Goal: Task Accomplishment & Management: Manage account settings

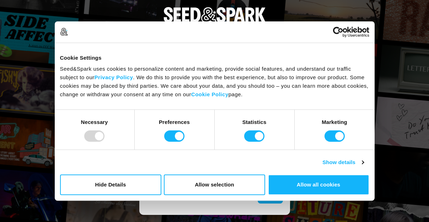
click at [301, 196] on div "Do not sell or share my personal information Hide Details Allow selection Custo…" at bounding box center [215, 184] width 320 height 31
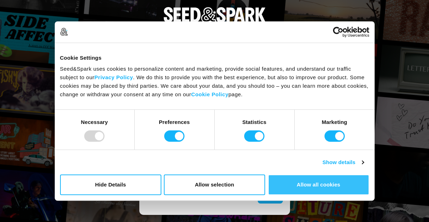
click at [301, 191] on button "Allow all cookies" at bounding box center [318, 184] width 101 height 21
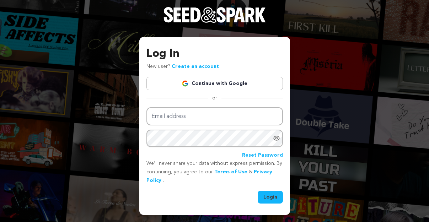
click at [209, 90] on link "Continue with Google" at bounding box center [214, 84] width 136 height 14
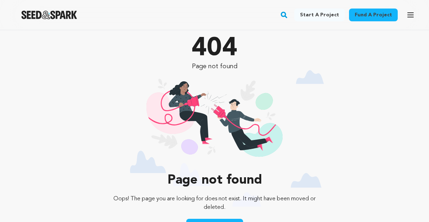
click at [410, 17] on icon "button" at bounding box center [411, 15] width 6 height 4
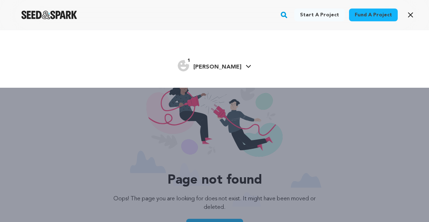
click at [246, 66] on icon at bounding box center [249, 67] width 6 height 4
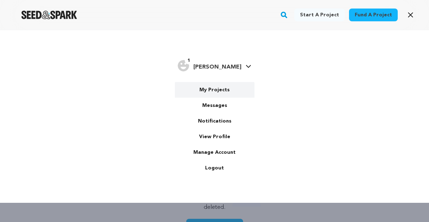
click at [214, 92] on link "My Projects" at bounding box center [215, 90] width 80 height 16
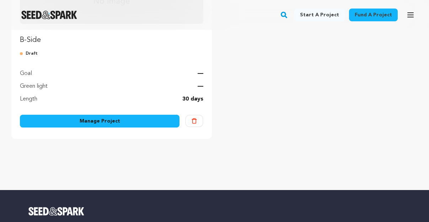
scroll to position [192, 0]
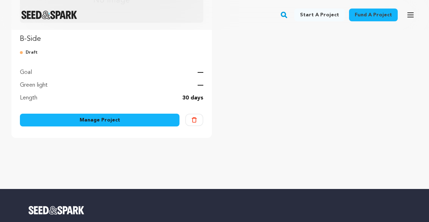
click at [118, 117] on link "Manage Project" at bounding box center [100, 120] width 160 height 13
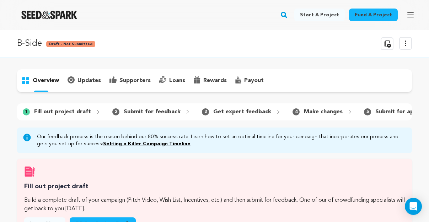
click at [409, 13] on icon "button" at bounding box center [411, 15] width 6 height 4
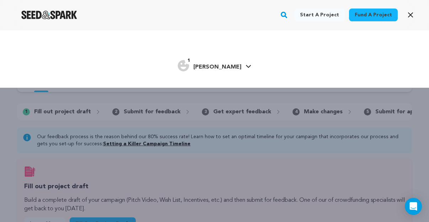
click at [409, 12] on icon "button" at bounding box center [410, 15] width 9 height 9
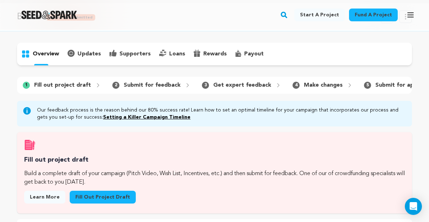
scroll to position [19, 0]
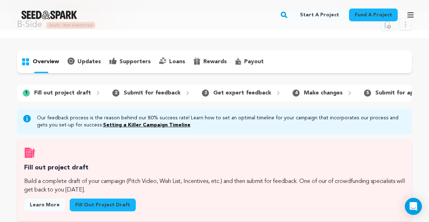
click at [48, 59] on p "overview" at bounding box center [46, 62] width 26 height 9
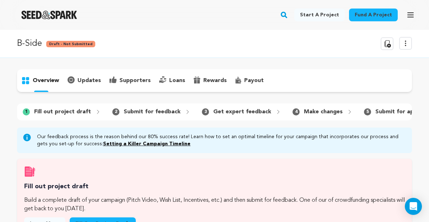
click at [85, 82] on p "updates" at bounding box center [88, 80] width 23 height 9
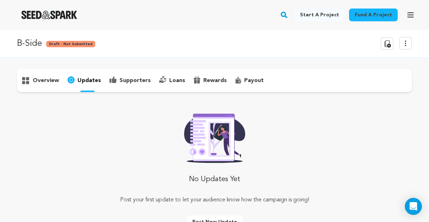
click at [408, 47] on icon at bounding box center [405, 43] width 9 height 9
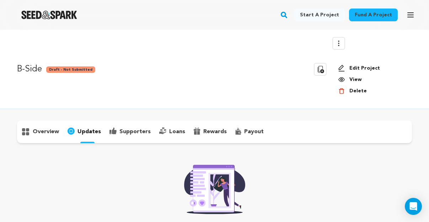
click at [375, 66] on link "Edit Project" at bounding box center [372, 68] width 68 height 7
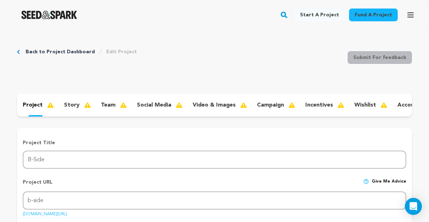
click at [34, 103] on p "project" at bounding box center [33, 105] width 20 height 9
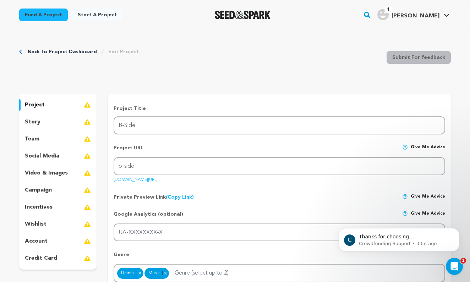
click at [33, 125] on p "story" at bounding box center [33, 122] width 16 height 9
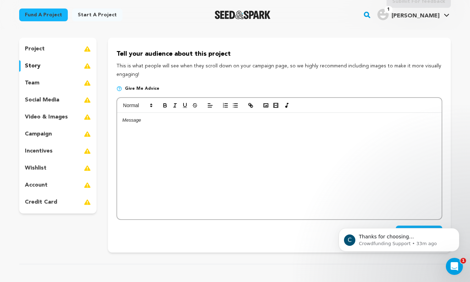
scroll to position [32, 0]
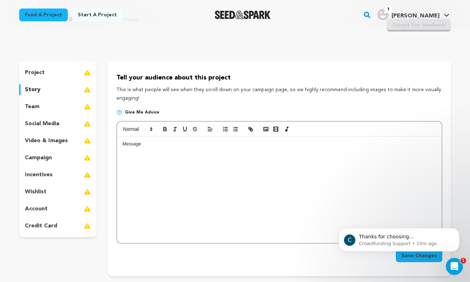
click at [31, 107] on p "team" at bounding box center [32, 107] width 15 height 9
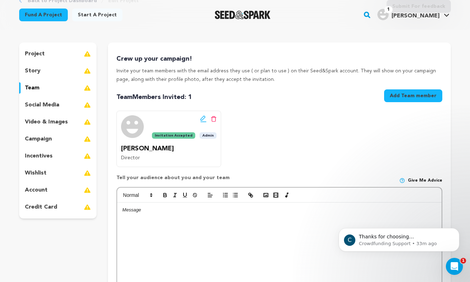
scroll to position [52, 0]
click at [48, 103] on p "social media" at bounding box center [42, 105] width 34 height 9
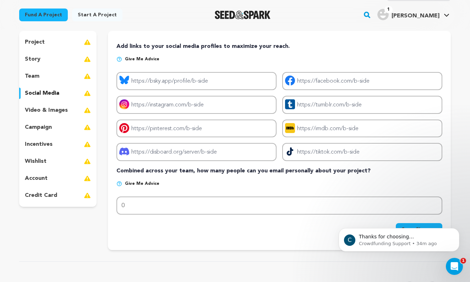
scroll to position [64, 0]
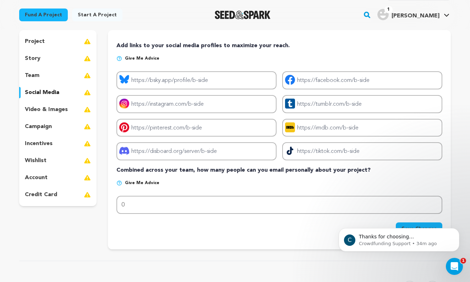
click at [47, 107] on p "video & images" at bounding box center [46, 110] width 43 height 9
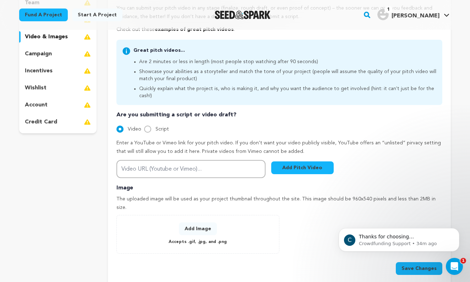
scroll to position [136, 0]
click at [44, 56] on p "campaign" at bounding box center [38, 54] width 27 height 9
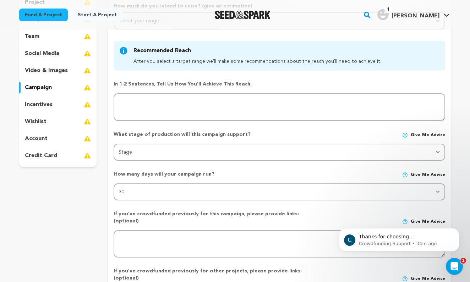
scroll to position [103, 0]
click at [40, 102] on p "incentives" at bounding box center [39, 104] width 28 height 9
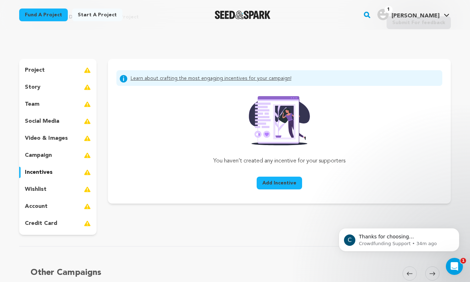
scroll to position [38, 0]
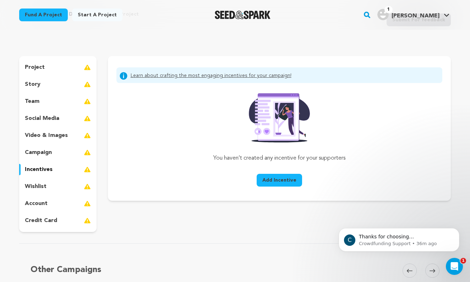
click at [34, 189] on p "wishlist" at bounding box center [36, 187] width 22 height 9
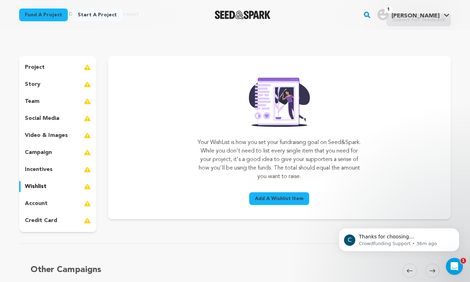
scroll to position [58, 0]
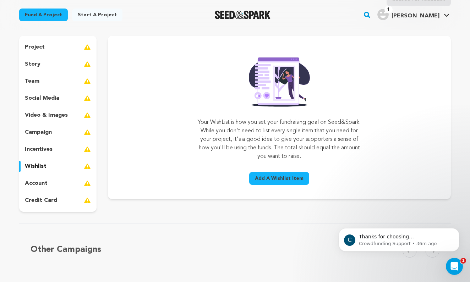
click at [48, 183] on div "account" at bounding box center [57, 183] width 77 height 11
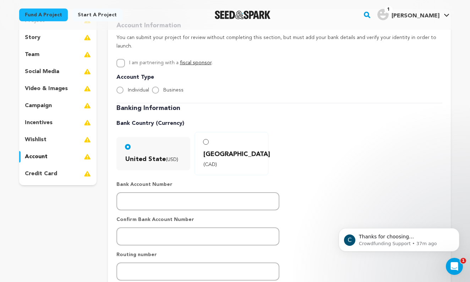
scroll to position [86, 0]
